Goal: Transaction & Acquisition: Purchase product/service

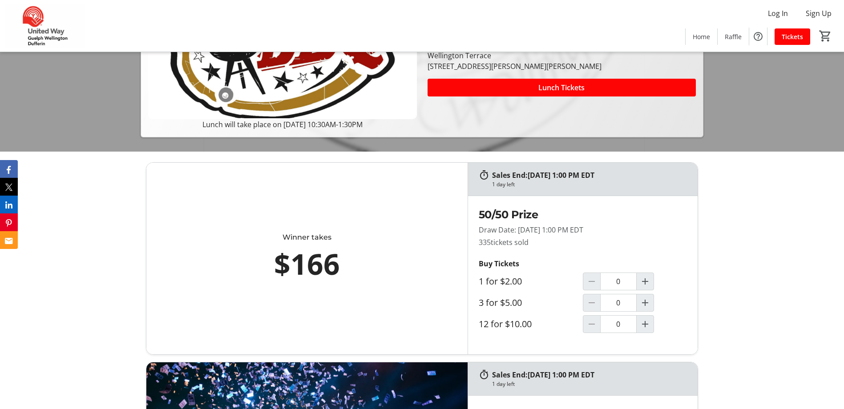
scroll to position [104, 0]
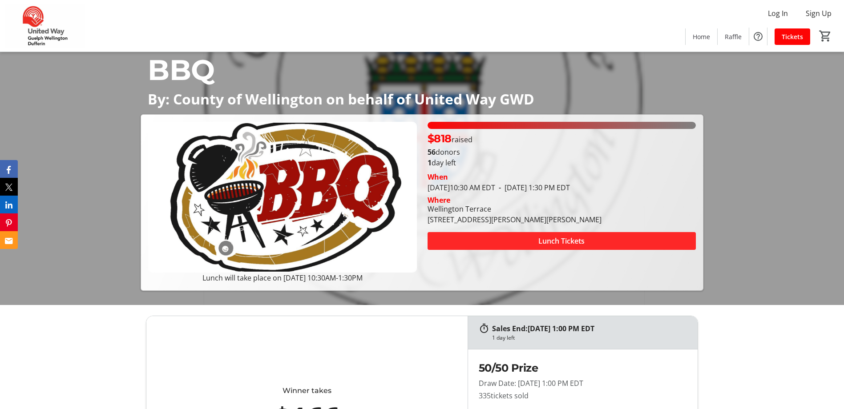
click at [470, 234] on span at bounding box center [562, 241] width 268 height 21
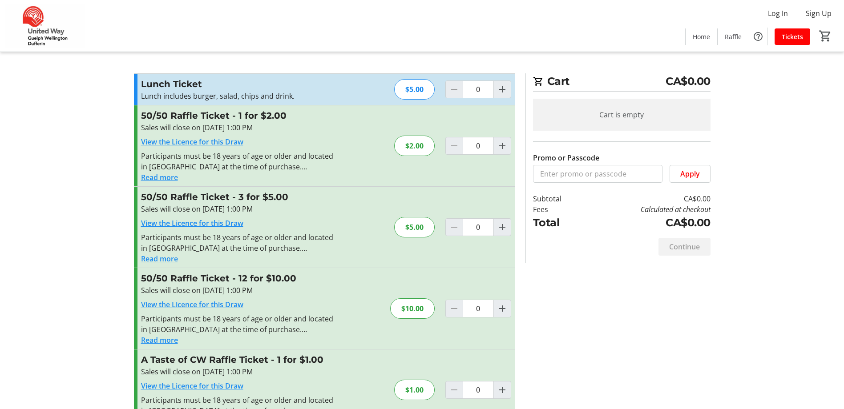
click at [411, 94] on div "$5.00" at bounding box center [414, 89] width 41 height 20
click at [502, 85] on mat-icon "Increment by one" at bounding box center [502, 89] width 11 height 11
type input "1"
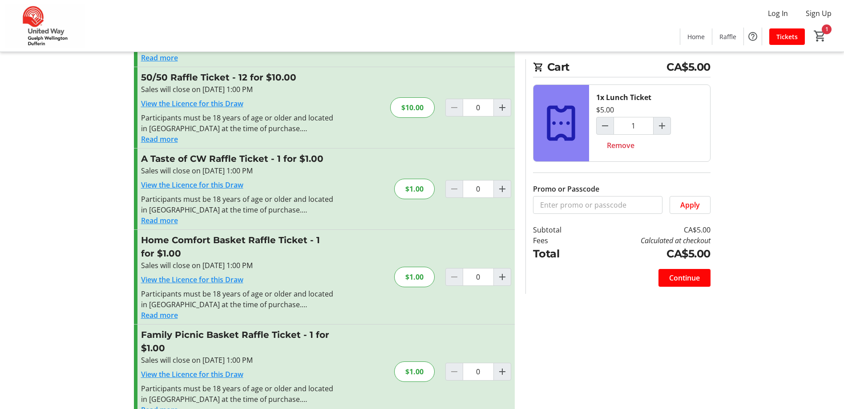
scroll to position [222, 0]
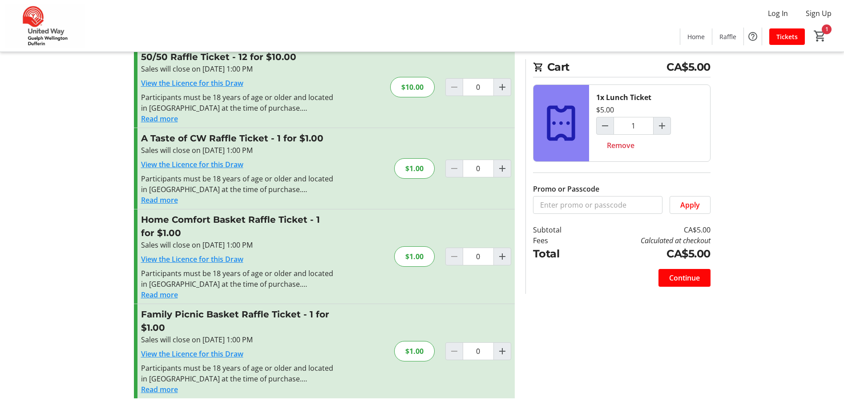
click at [163, 292] on button "Read more" at bounding box center [159, 295] width 37 height 11
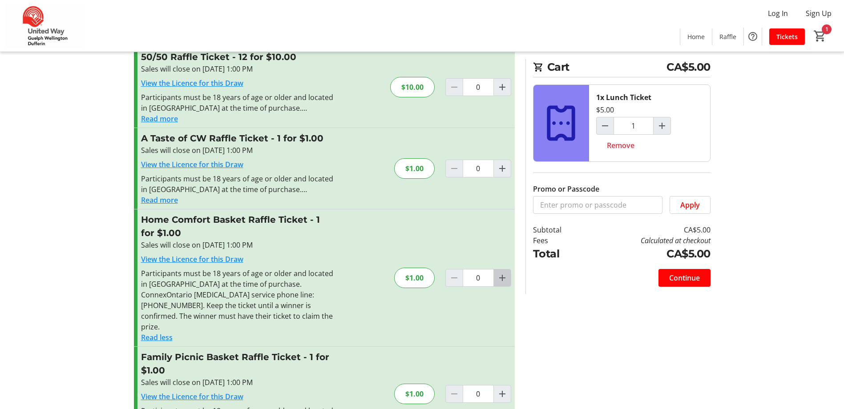
click at [503, 276] on mat-icon "Increment by one" at bounding box center [502, 278] width 11 height 11
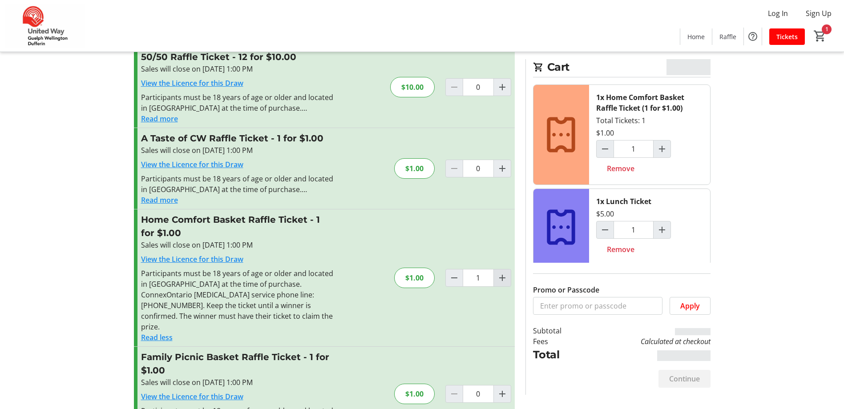
click at [503, 276] on mat-icon "Increment by one" at bounding box center [502, 278] width 11 height 11
type input "2"
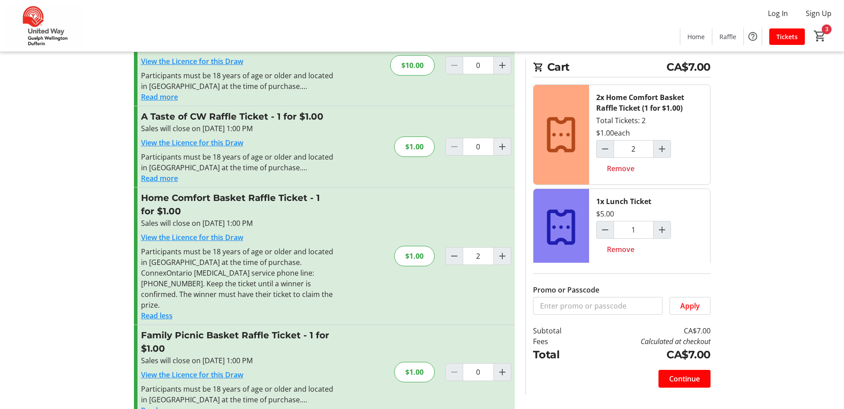
scroll to position [254, 0]
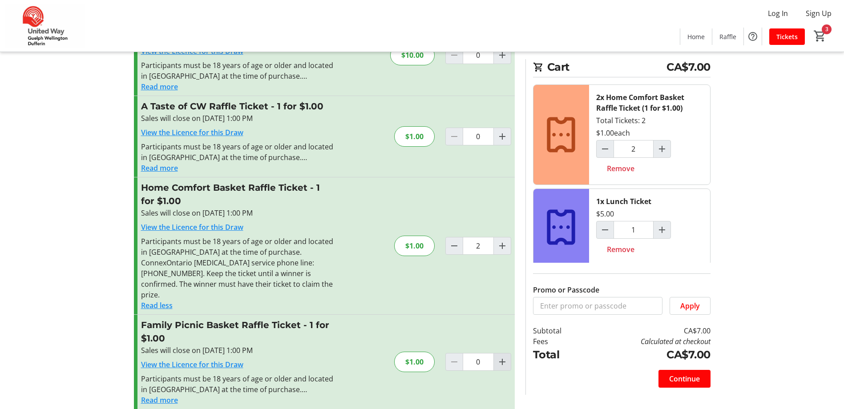
click at [506, 357] on mat-icon "Increment by one" at bounding box center [502, 362] width 11 height 11
type input "1"
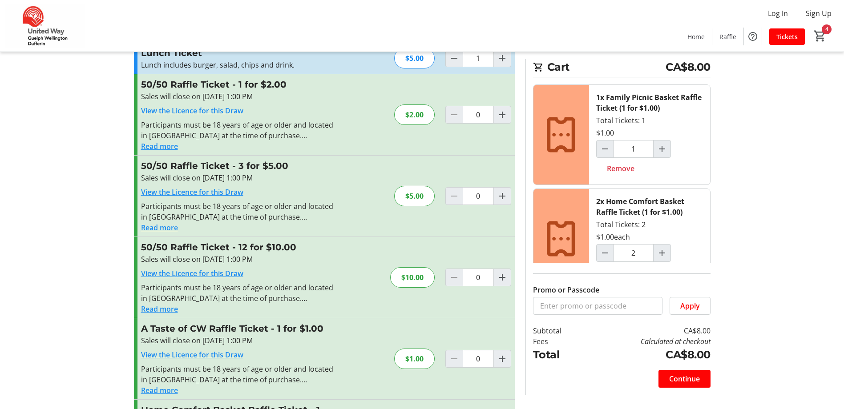
scroll to position [0, 0]
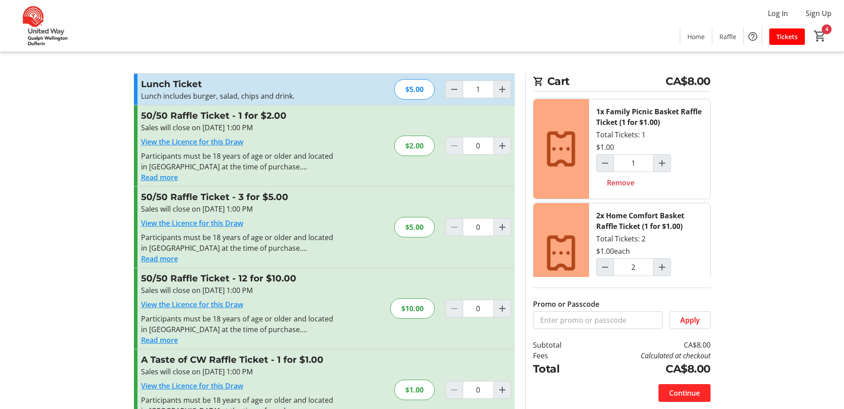
click at [680, 391] on span "Continue" at bounding box center [684, 393] width 31 height 11
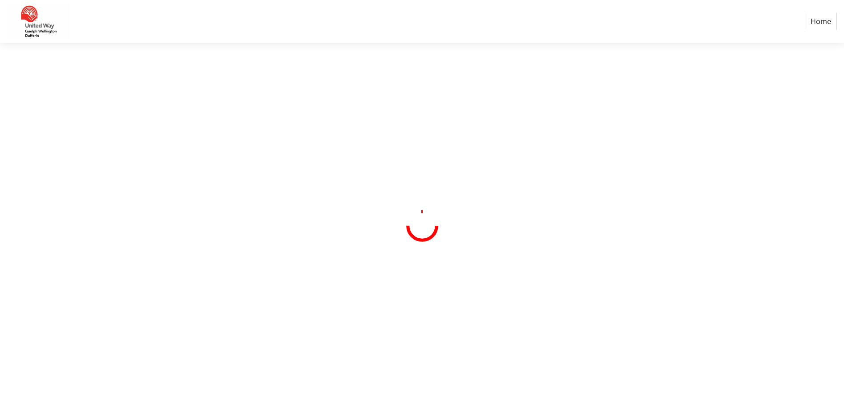
select select "CA"
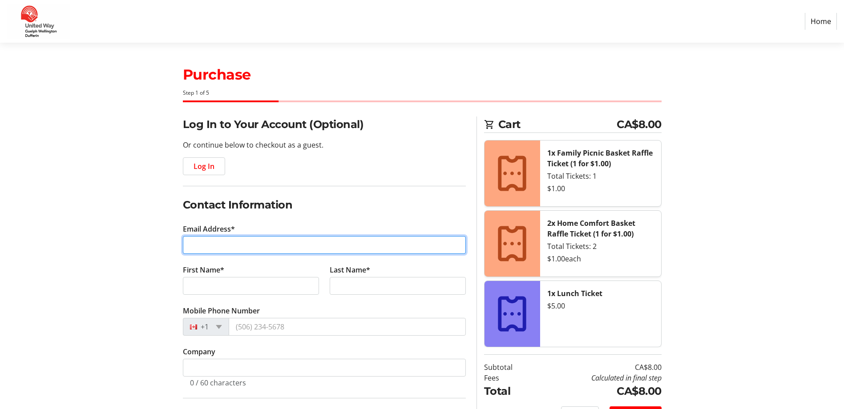
click at [275, 242] on input "Email Address*" at bounding box center [324, 245] width 283 height 18
type input "[PERSON_NAME][EMAIL_ADDRESS][DOMAIN_NAME]"
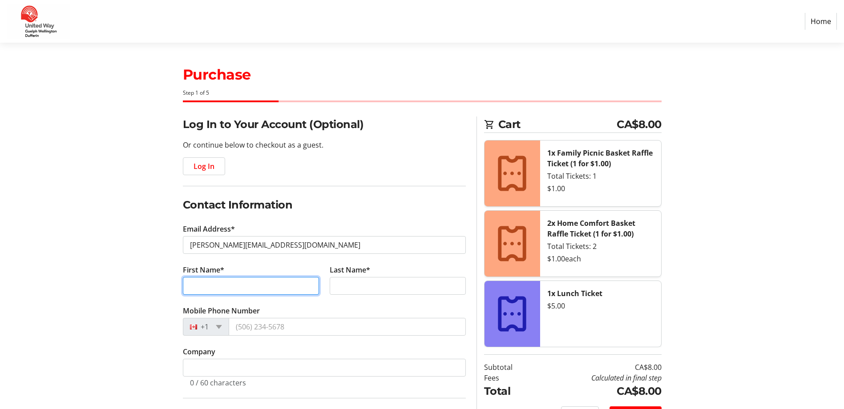
click at [243, 290] on input "First Name*" at bounding box center [251, 286] width 136 height 18
type input "[PERSON_NAME]"
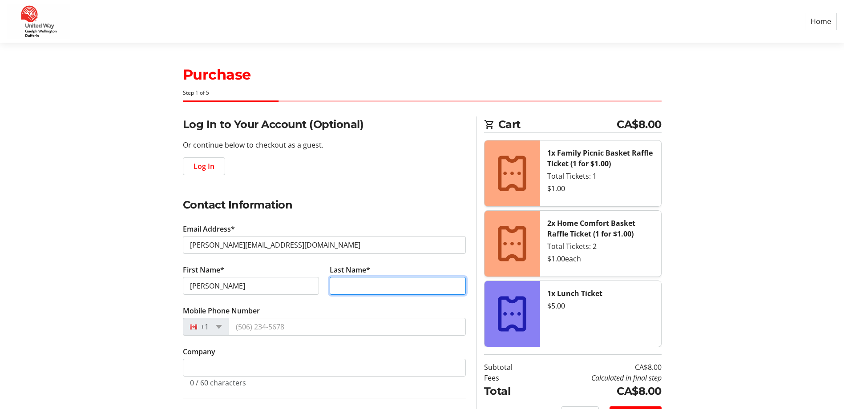
click at [366, 290] on input "Last Name*" at bounding box center [398, 286] width 136 height 18
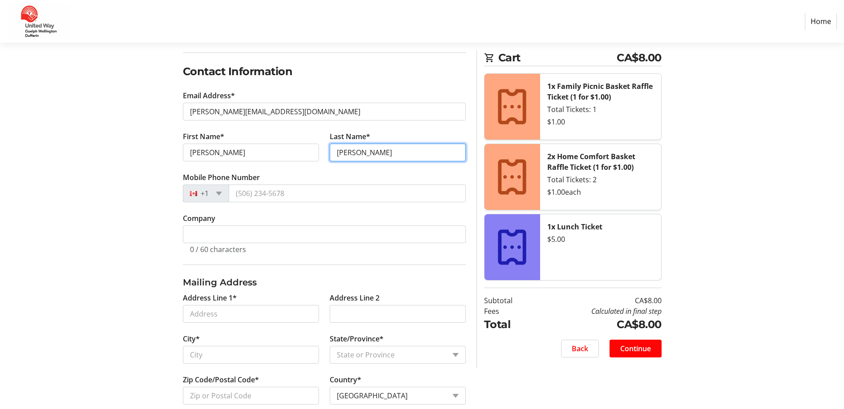
scroll to position [178, 0]
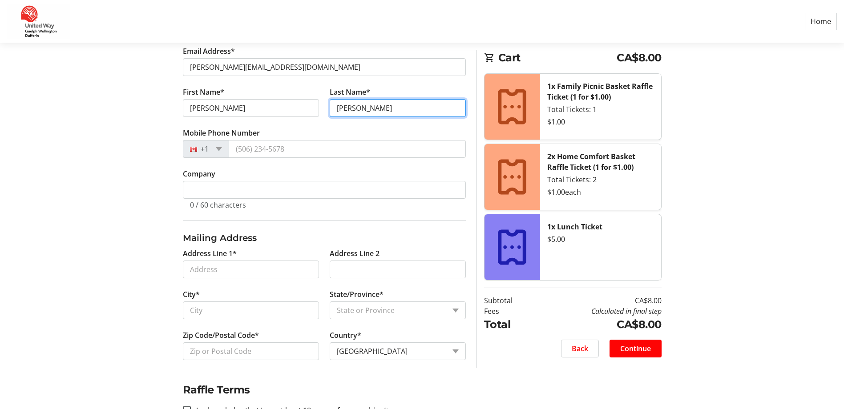
type input "[PERSON_NAME]"
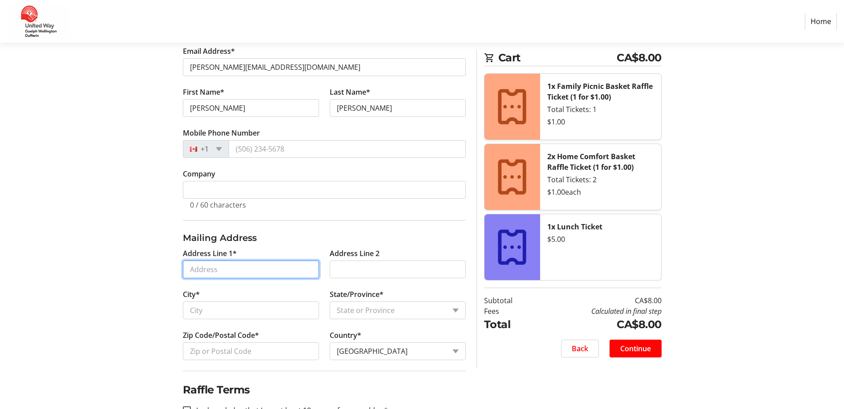
click at [267, 263] on input "Address Line 1*" at bounding box center [251, 270] width 136 height 18
type input "[STREET_ADDRESS]"
type input "[GEOGRAPHIC_DATA]"
select select "ON"
type input "N3C 0A7"
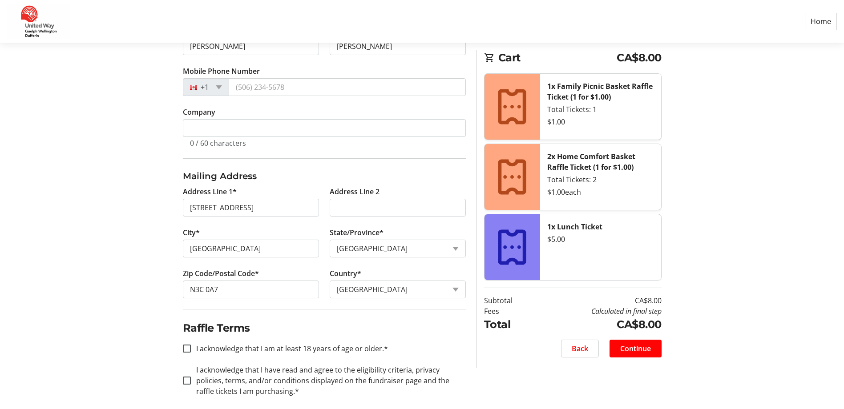
scroll to position [249, 0]
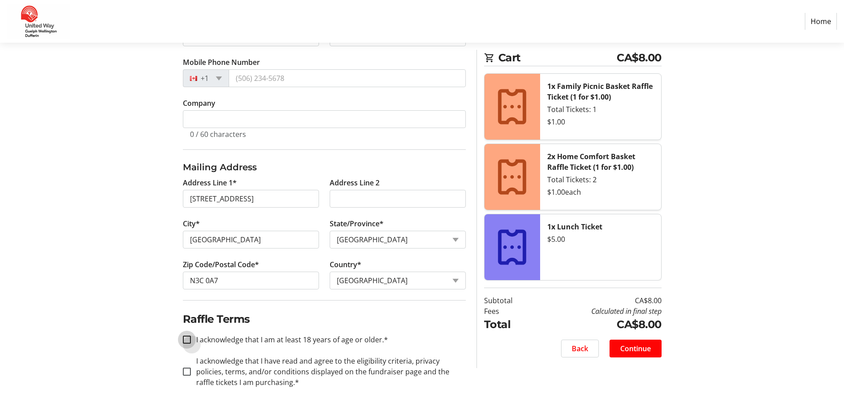
click at [183, 341] on input "I acknowledge that I am at least 18 years of age or older.*" at bounding box center [187, 340] width 8 height 8
checkbox input "true"
click at [187, 370] on input "I acknowledge that I have read and agree to the eligibility criteria, privacy p…" at bounding box center [187, 372] width 8 height 8
checkbox input "true"
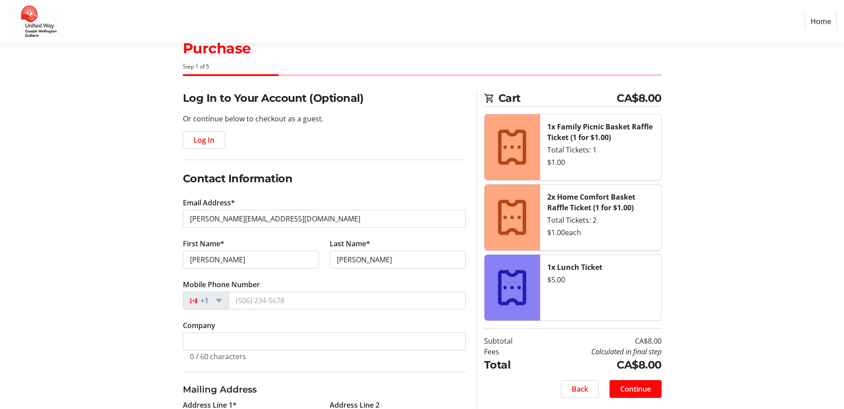
scroll to position [0, 0]
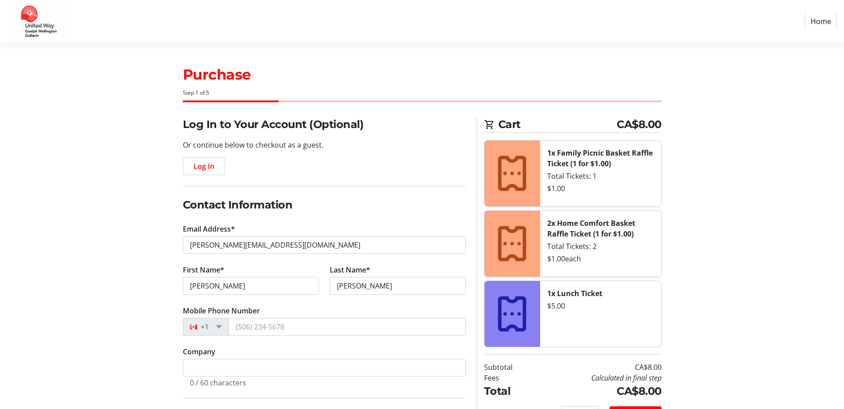
click at [555, 221] on strong "2x Home Comfort Basket Raffle Ticket (1 for $1.00)" at bounding box center [591, 229] width 88 height 20
click at [514, 236] on icon at bounding box center [512, 244] width 43 height 43
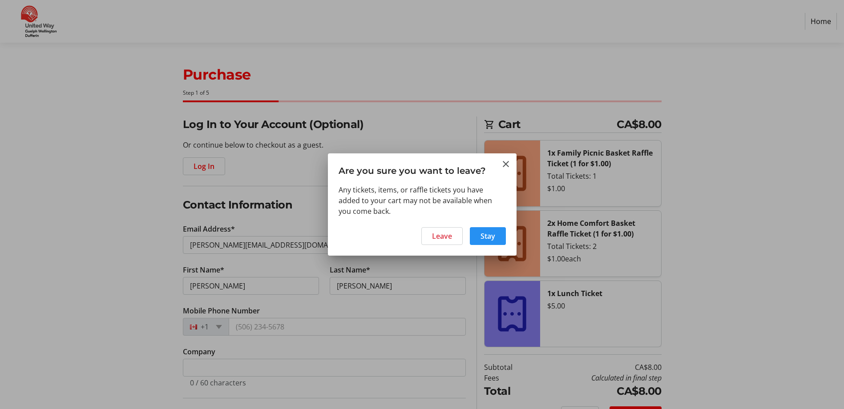
click at [490, 236] on span "Stay" at bounding box center [488, 236] width 15 height 11
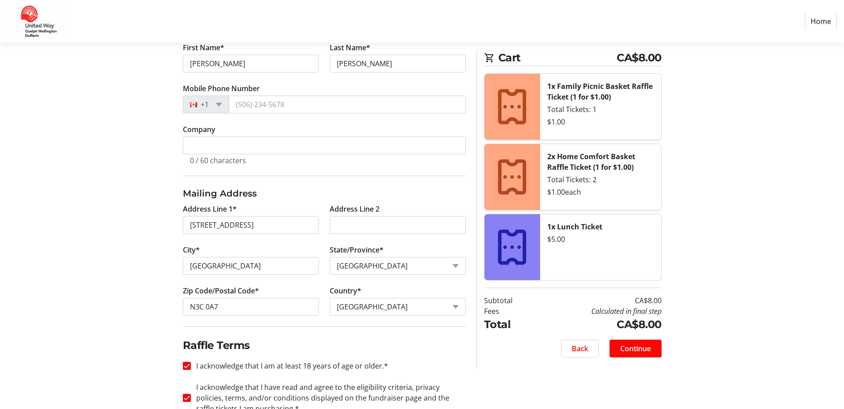
scroll to position [249, 0]
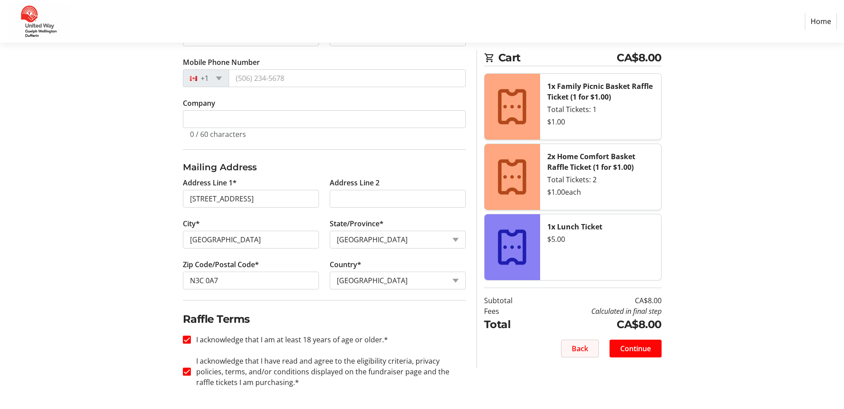
click at [580, 348] on span "Back" at bounding box center [580, 349] width 16 height 11
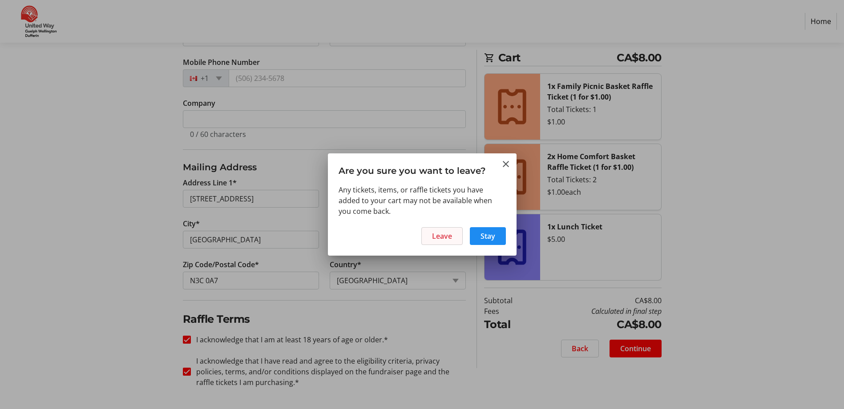
click at [445, 234] on span "Leave" at bounding box center [442, 236] width 20 height 11
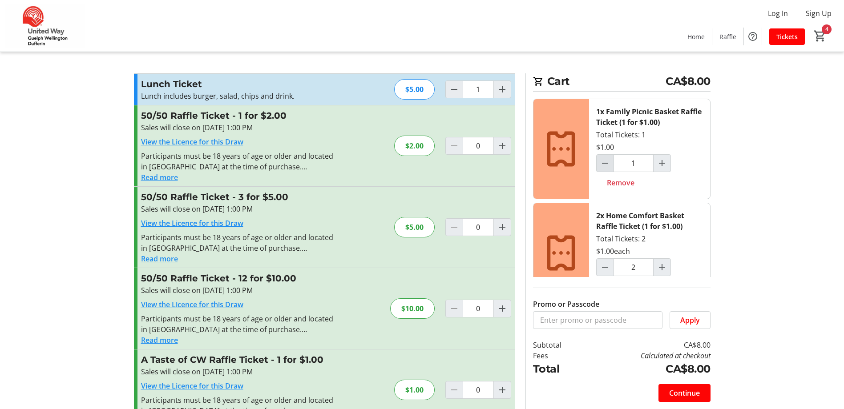
click at [600, 161] on mat-icon "Decrement by one" at bounding box center [605, 163] width 11 height 11
type input "0"
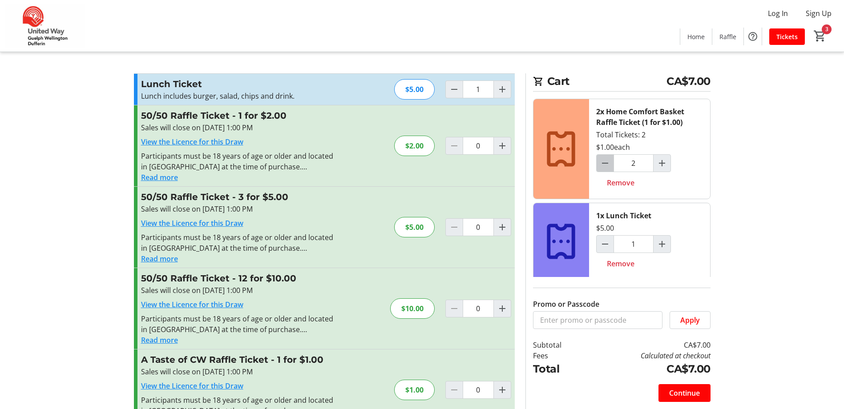
click at [606, 161] on mat-icon "Decrement by one" at bounding box center [605, 163] width 11 height 11
type input "1"
click at [685, 395] on span "Continue" at bounding box center [684, 393] width 31 height 11
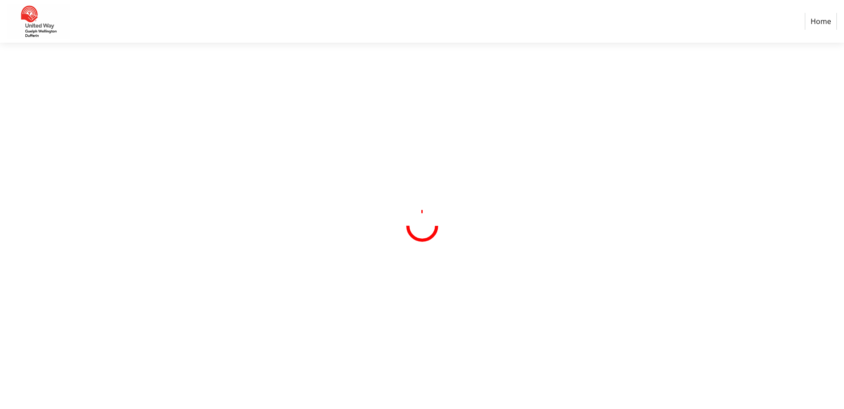
select select "CA"
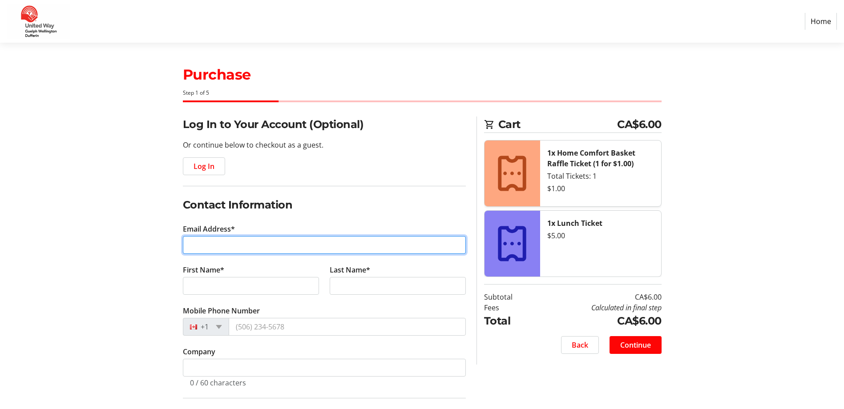
click at [301, 244] on input "Email Address*" at bounding box center [324, 245] width 283 height 18
type input "[PERSON_NAME][EMAIL_ADDRESS][DOMAIN_NAME]"
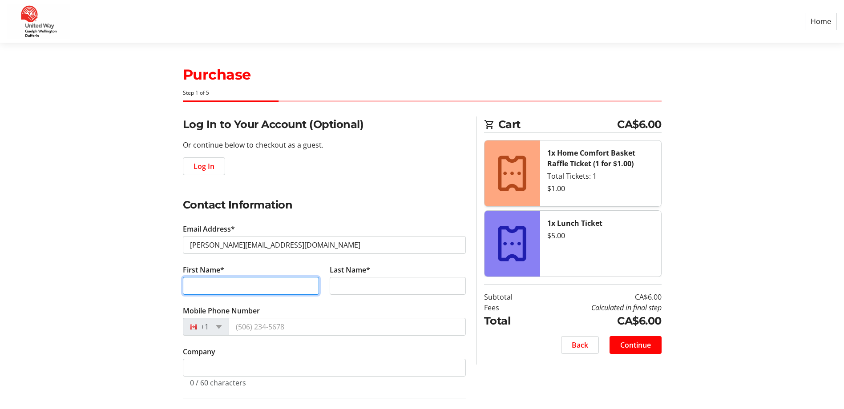
type input "[PERSON_NAME]"
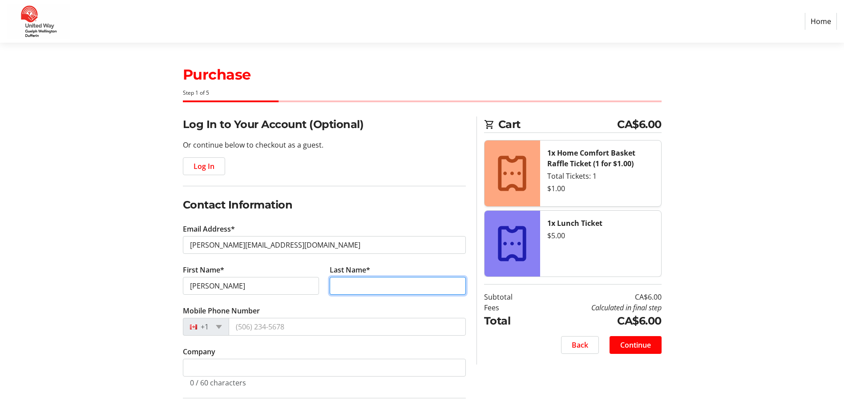
type input "[PERSON_NAME]"
type input "[STREET_ADDRESS]"
type input "[GEOGRAPHIC_DATA]"
select select "ON"
type input "N3C 0A7"
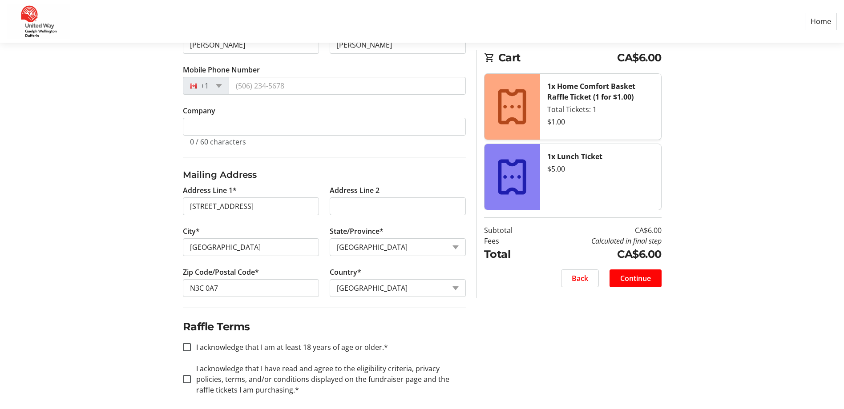
scroll to position [249, 0]
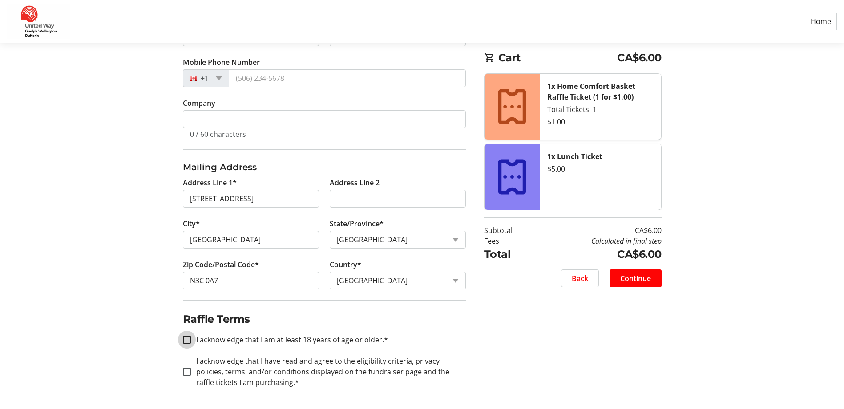
click at [189, 340] on input "I acknowledge that I am at least 18 years of age or older.*" at bounding box center [187, 340] width 8 height 8
checkbox input "true"
click at [184, 372] on input "I acknowledge that I have read and agree to the eligibility criteria, privacy p…" at bounding box center [187, 372] width 8 height 8
checkbox input "true"
click at [641, 276] on span "Continue" at bounding box center [635, 278] width 31 height 11
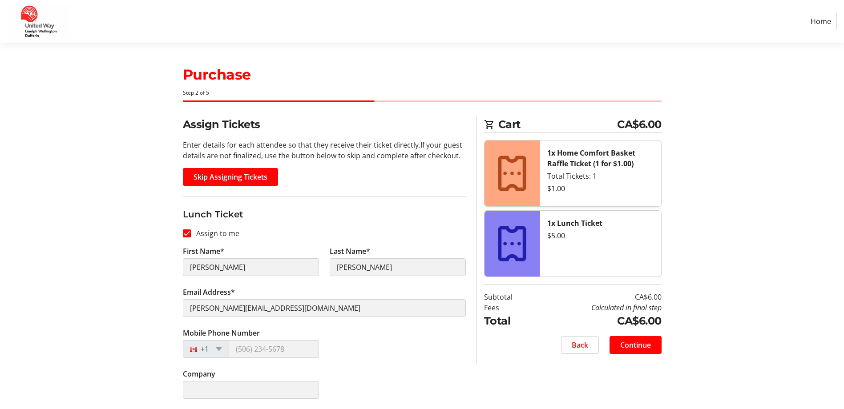
scroll to position [0, 0]
click at [642, 343] on span "Continue" at bounding box center [635, 345] width 31 height 11
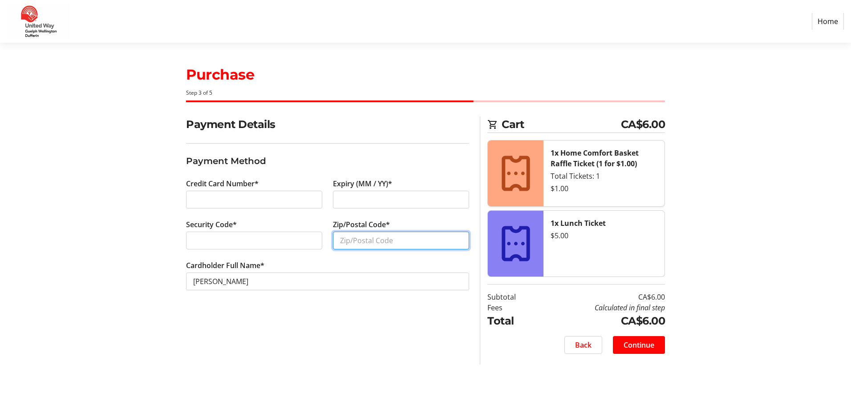
click at [389, 240] on input "Zip/Postal Code*" at bounding box center [401, 241] width 136 height 18
type input "N3C0A7"
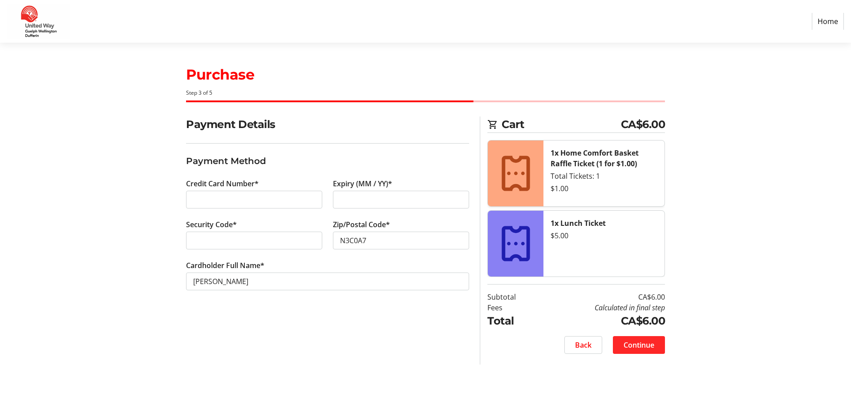
click at [628, 340] on span "Continue" at bounding box center [639, 345] width 31 height 11
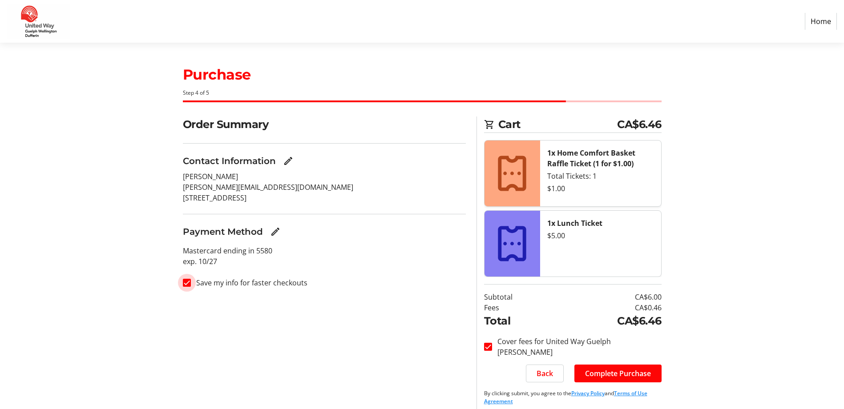
click at [187, 282] on input "Save my info for faster checkouts" at bounding box center [187, 283] width 8 height 8
checkbox input "false"
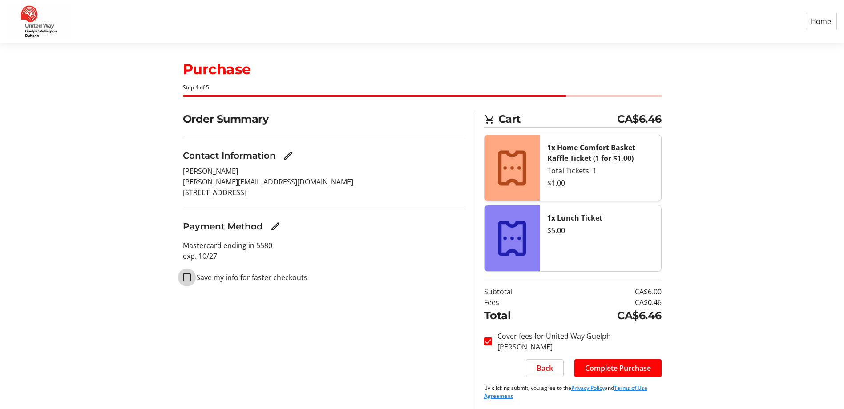
scroll to position [7, 0]
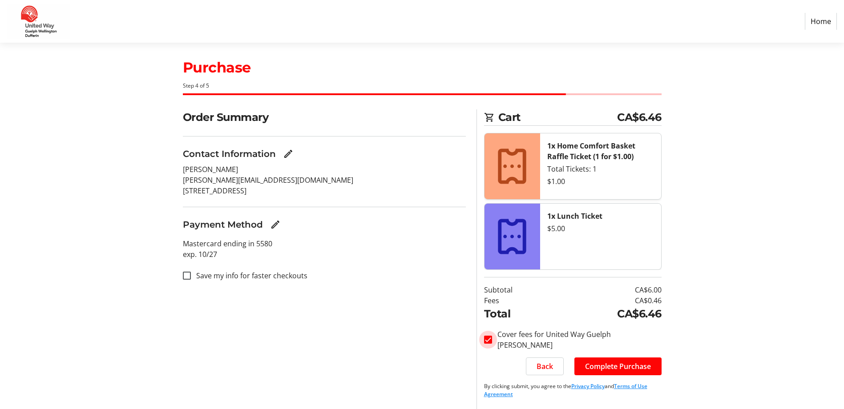
click at [491, 340] on input "Cover fees for United Way Guelph [PERSON_NAME]" at bounding box center [488, 340] width 8 height 8
checkbox input "false"
click at [621, 367] on span "Complete Purchase" at bounding box center [618, 366] width 66 height 11
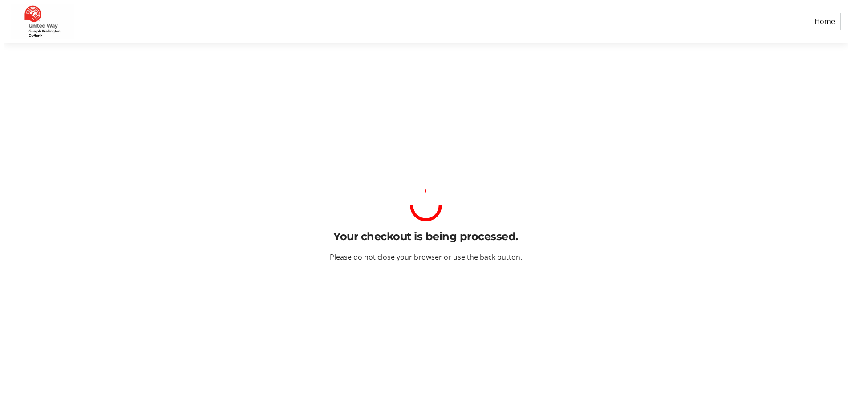
scroll to position [0, 0]
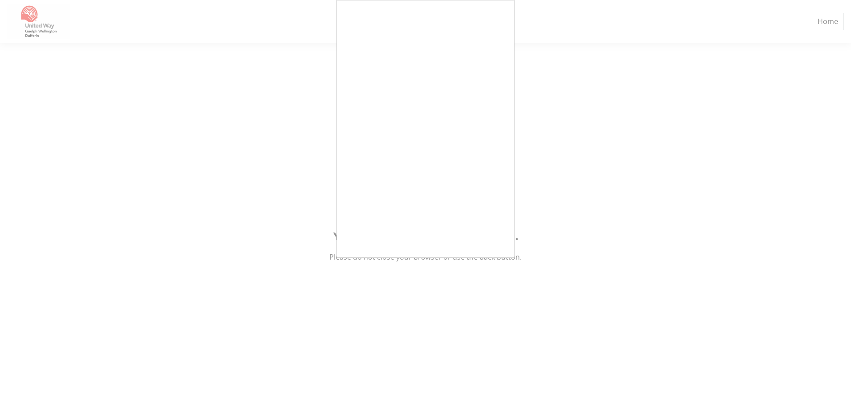
click at [522, 122] on div at bounding box center [425, 204] width 851 height 409
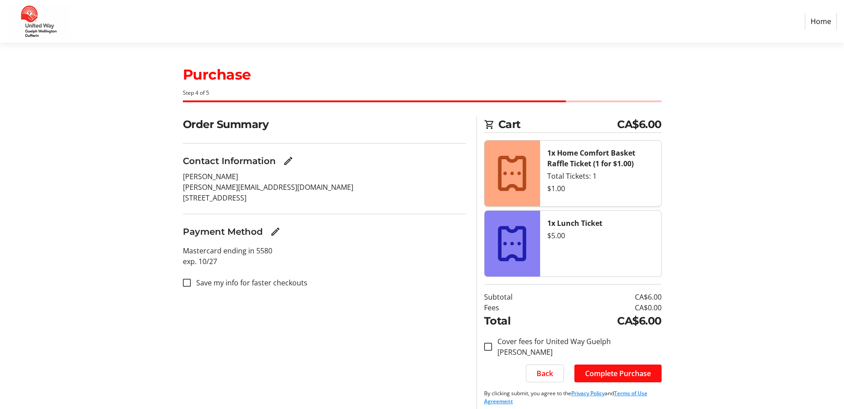
click at [618, 374] on span "Complete Purchase" at bounding box center [618, 374] width 66 height 11
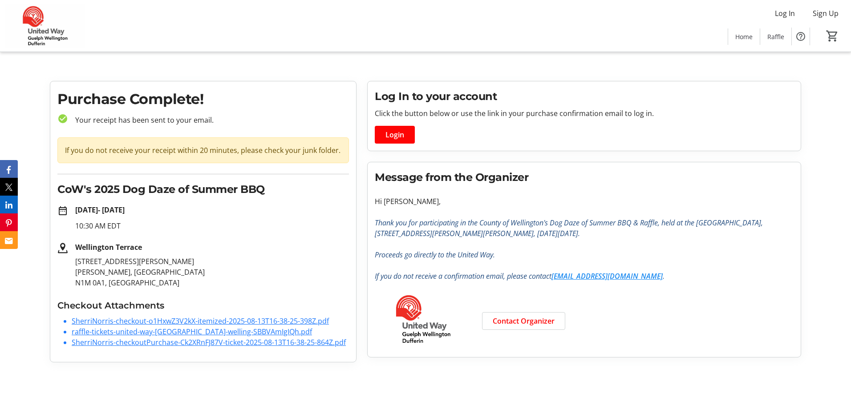
click at [168, 320] on link "SherriNorris-checkout-o1HxwZ3V2kX-itemized-2025-08-13T16-38-25-398Z.pdf" at bounding box center [200, 321] width 257 height 10
click at [122, 330] on link "raffle-tickets-united-way-[GEOGRAPHIC_DATA]-welling-SBBVAmIgIQh.pdf" at bounding box center [192, 332] width 240 height 10
click at [231, 343] on link "SherriNorris-checkoutPurchase-Ck2XRnFJ87V-ticket-2025-08-13T16-38-25-864Z.pdf" at bounding box center [209, 343] width 274 height 10
